Goal: Navigation & Orientation: Find specific page/section

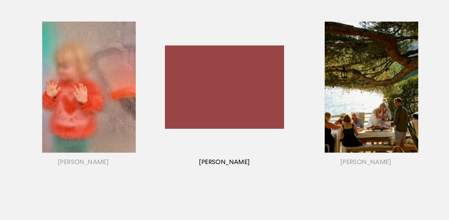
scroll to position [524, 0]
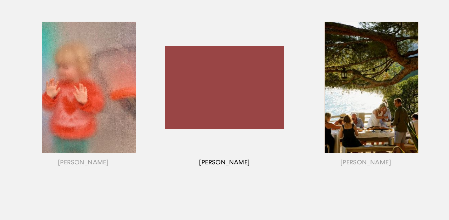
click at [231, 108] on div "button" at bounding box center [224, 95] width 141 height 198
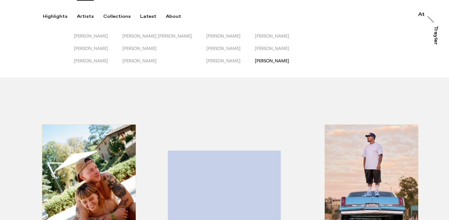
click at [255, 61] on span "[PERSON_NAME]" at bounding box center [272, 60] width 34 height 5
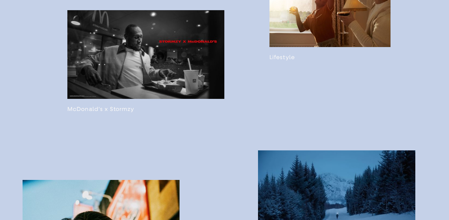
scroll to position [564, 0]
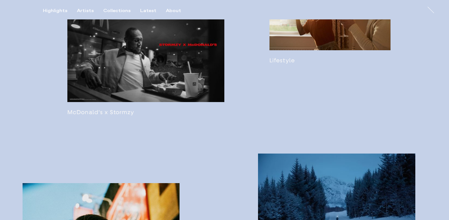
click at [306, 50] on link at bounding box center [329, 16] width 121 height 95
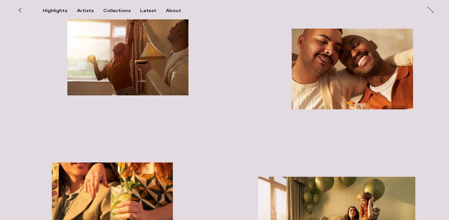
scroll to position [2484, 0]
click at [91, 9] on div "Artists" at bounding box center [85, 11] width 17 height 6
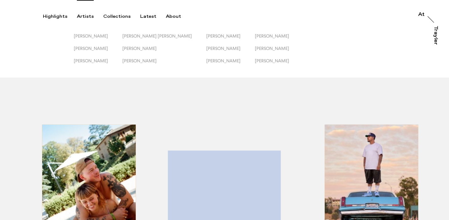
click at [107, 39] on button "[PERSON_NAME]" at bounding box center [98, 39] width 49 height 12
